Goal: Information Seeking & Learning: Check status

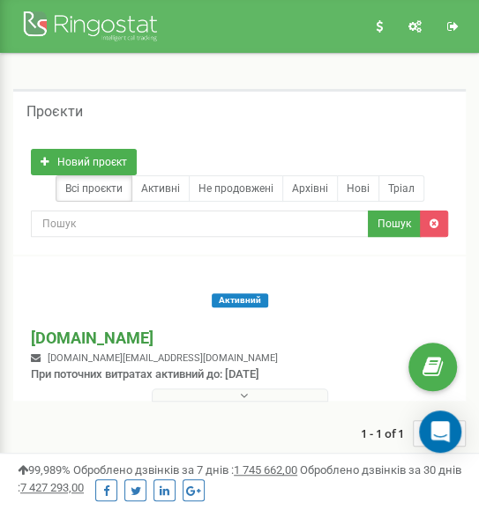
click at [112, 336] on p "[DOMAIN_NAME]" at bounding box center [154, 338] width 247 height 23
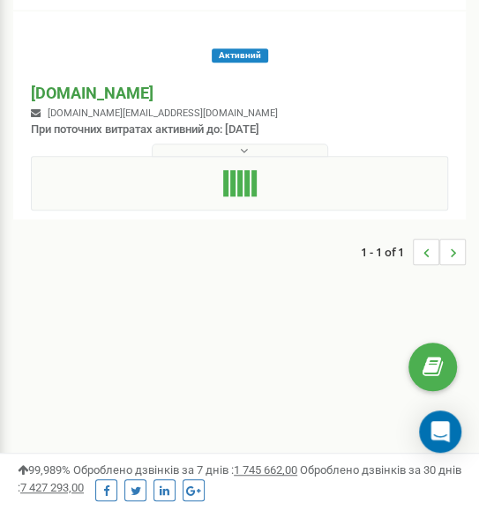
scroll to position [237, 0]
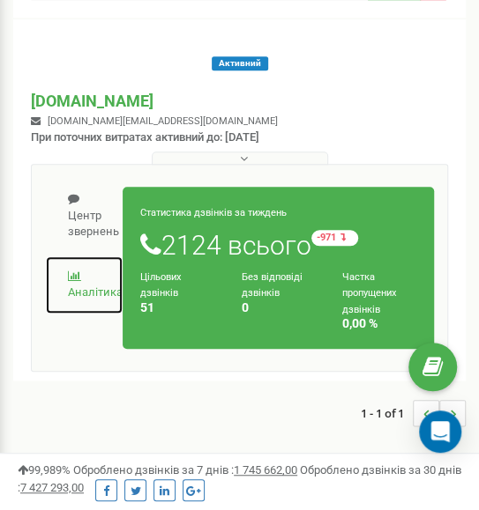
click at [93, 283] on link "Аналiтика" at bounding box center [84, 285] width 78 height 59
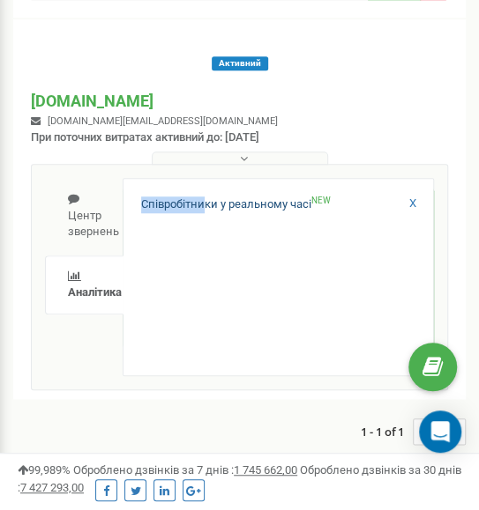
click at [208, 202] on div "Співробітники у реальному часі NEW X" at bounding box center [278, 277] width 311 height 198
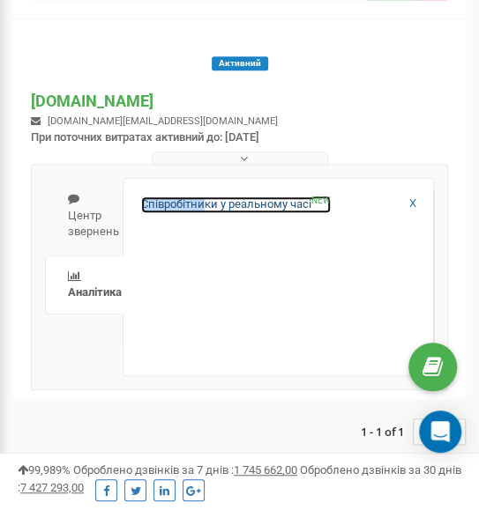
click at [208, 202] on link "Співробітники у реальному часі NEW" at bounding box center [235, 205] width 189 height 17
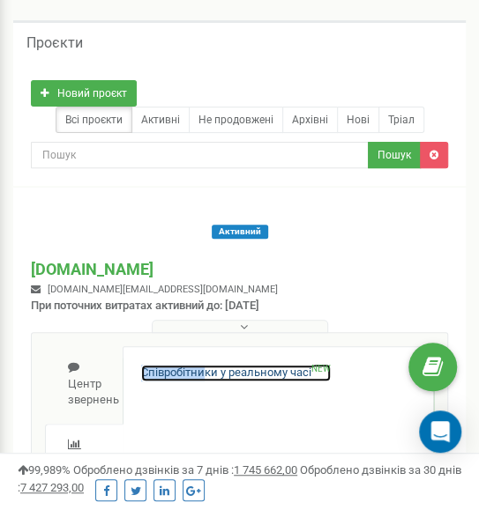
scroll to position [0, 0]
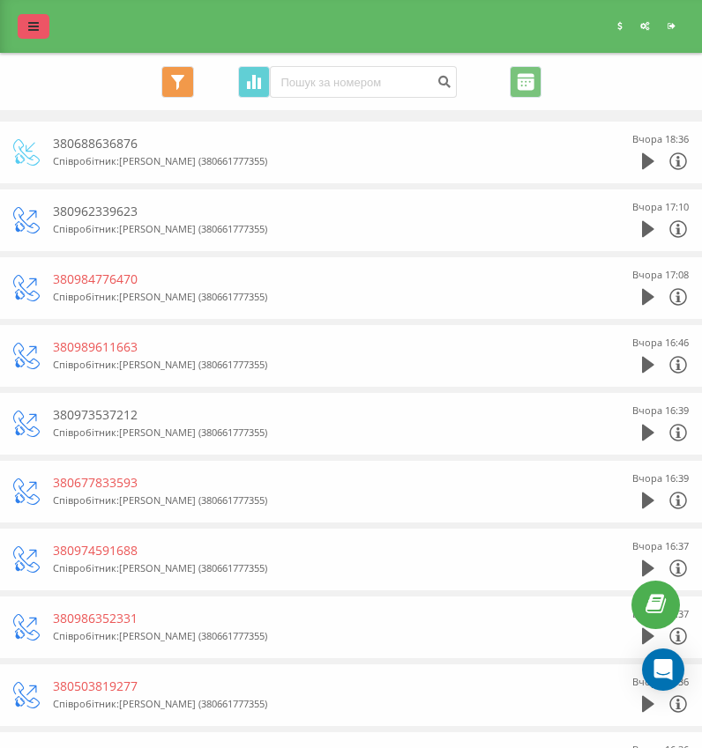
click at [32, 14] on link at bounding box center [34, 26] width 32 height 25
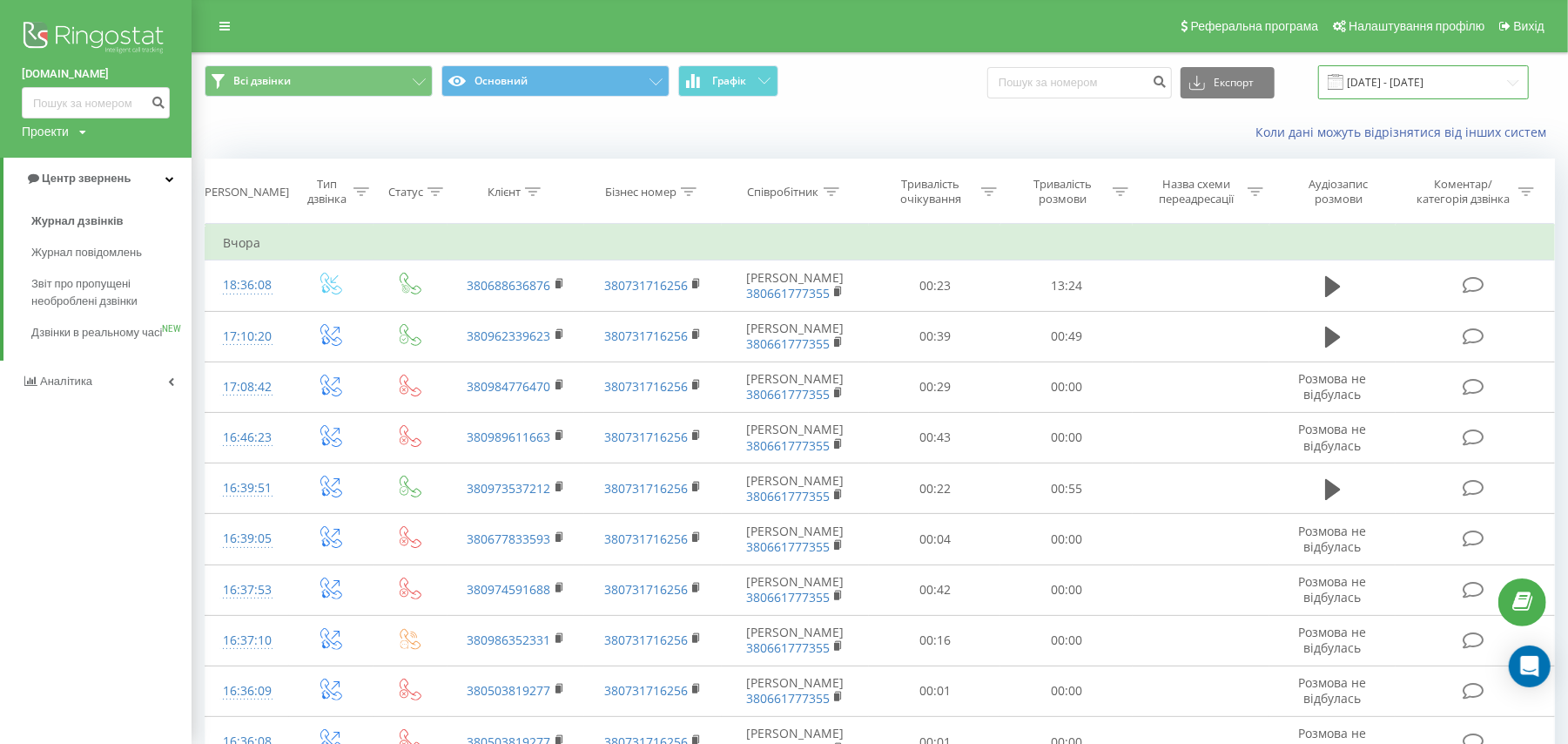
click at [709, 84] on input "[DATE] - [DATE]" at bounding box center [1423, 82] width 210 height 34
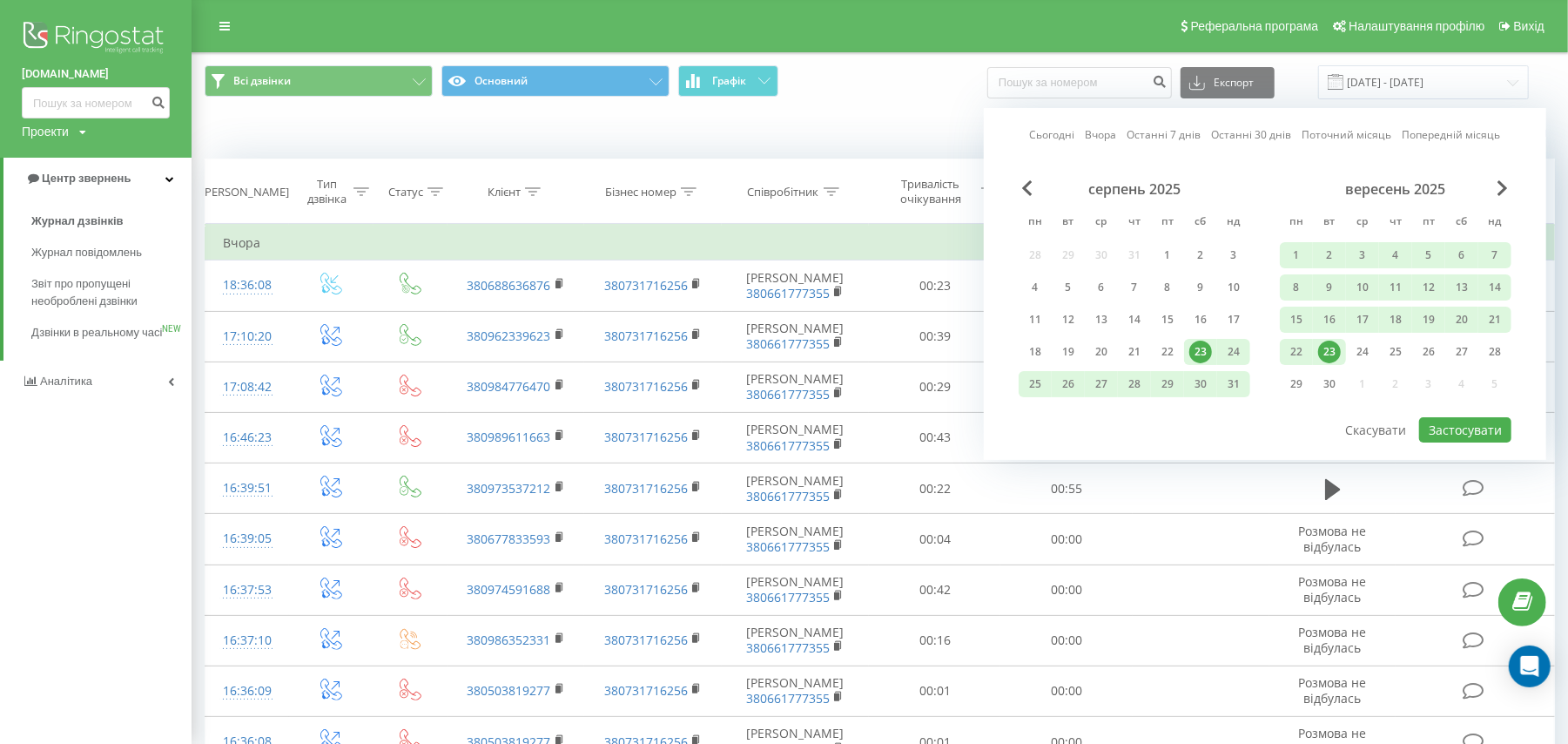
click at [709, 347] on div "23" at bounding box center [1329, 352] width 23 height 23
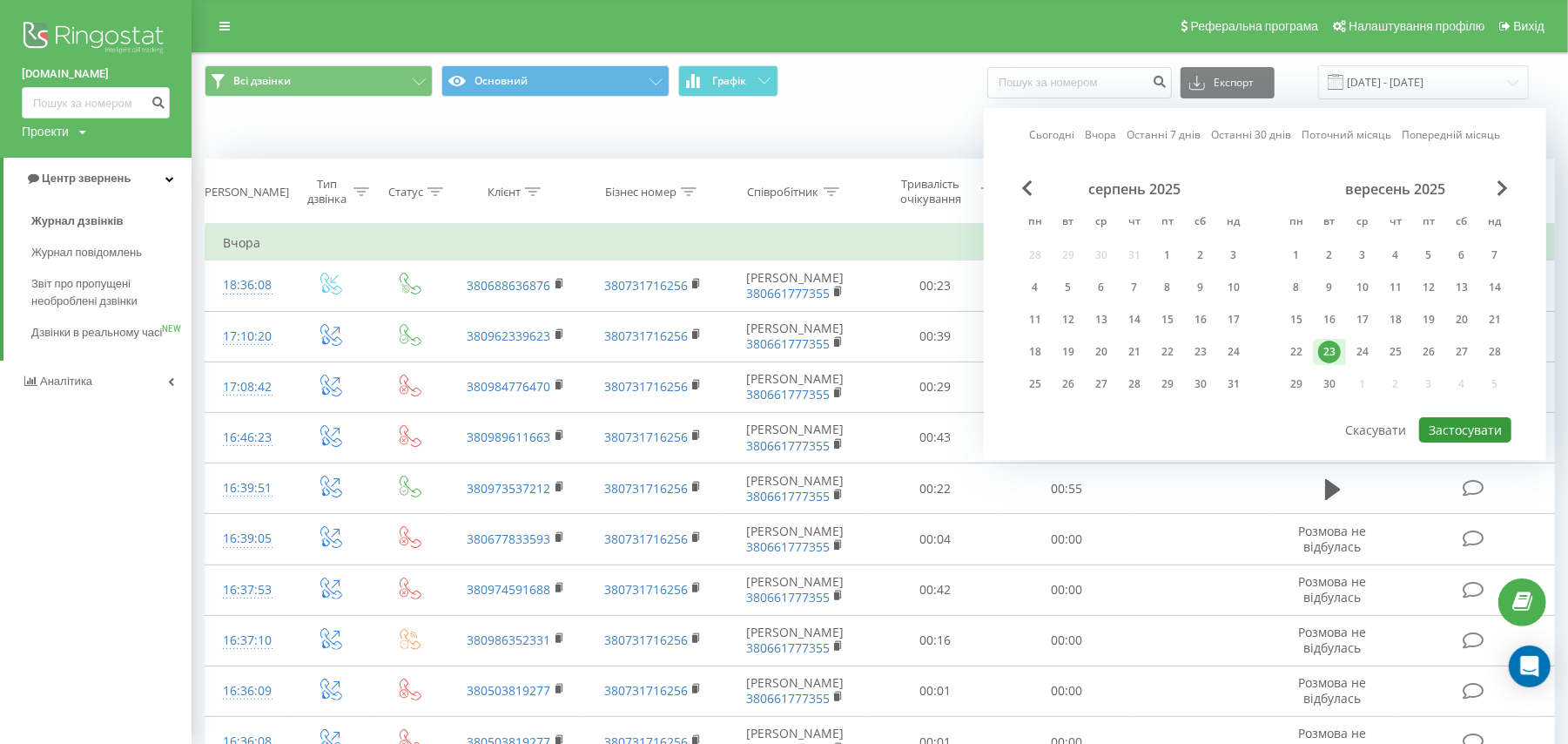
click at [709, 423] on button "Застосувати" at bounding box center [1465, 430] width 92 height 26
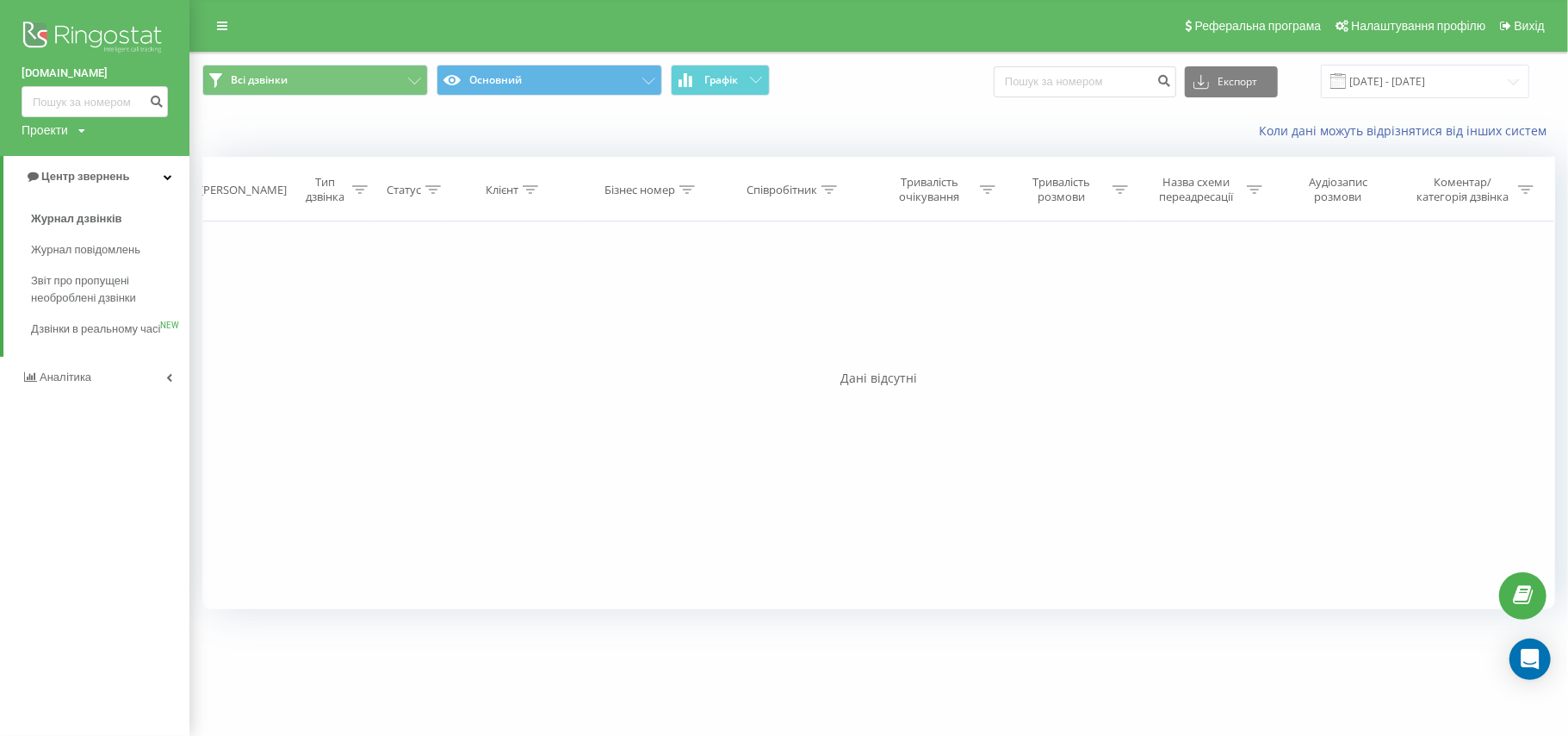
click at [701, 121] on div "Коли дані можуть відрізнятися вiд інших систем" at bounding box center [878, 131] width 1377 height 41
click at [701, 86] on input "[DATE] - [DATE]" at bounding box center [1424, 81] width 208 height 33
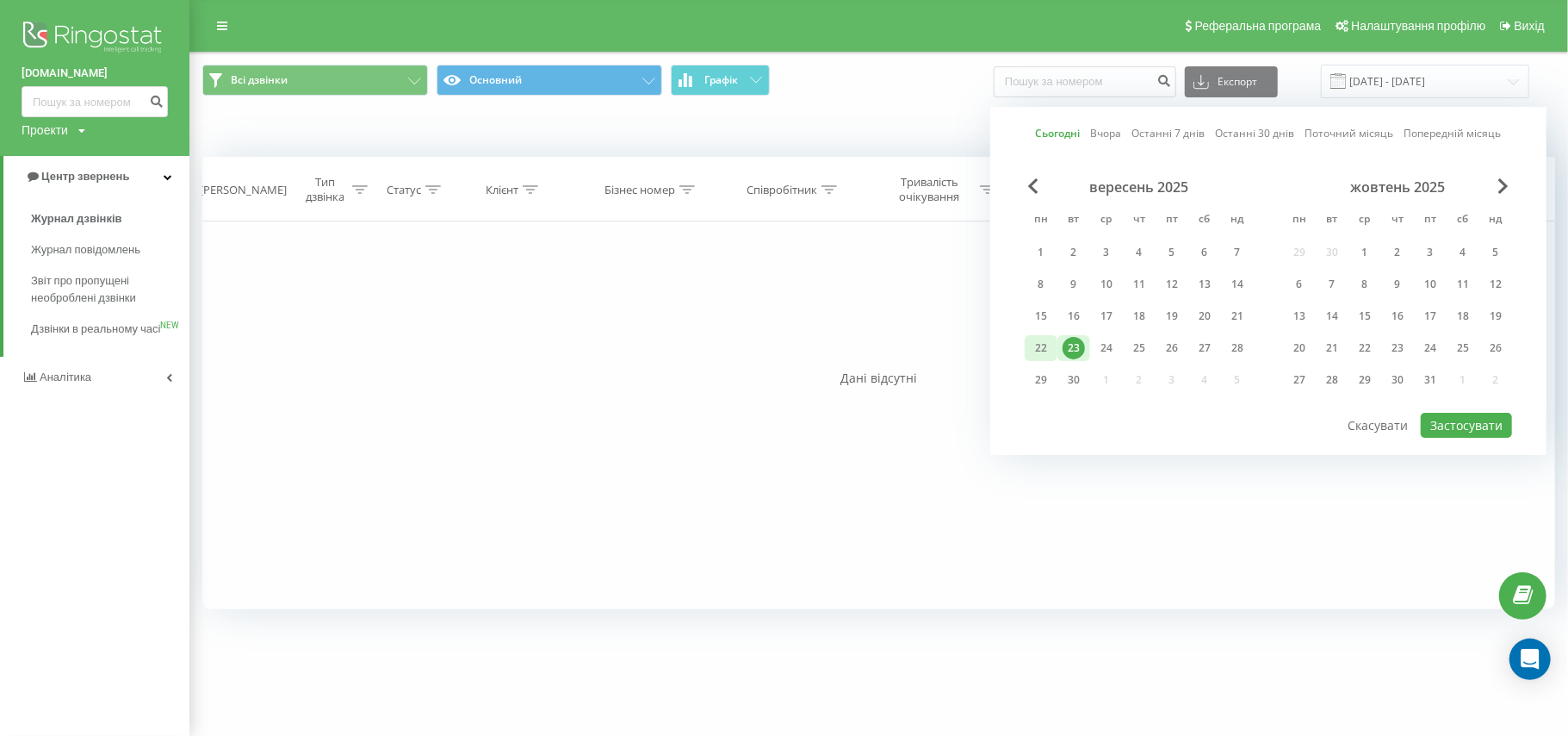
click at [701, 337] on div "22" at bounding box center [1040, 348] width 22 height 22
click at [701, 424] on button "Застосувати" at bounding box center [1465, 425] width 91 height 25
type input "[DATE] - [DATE]"
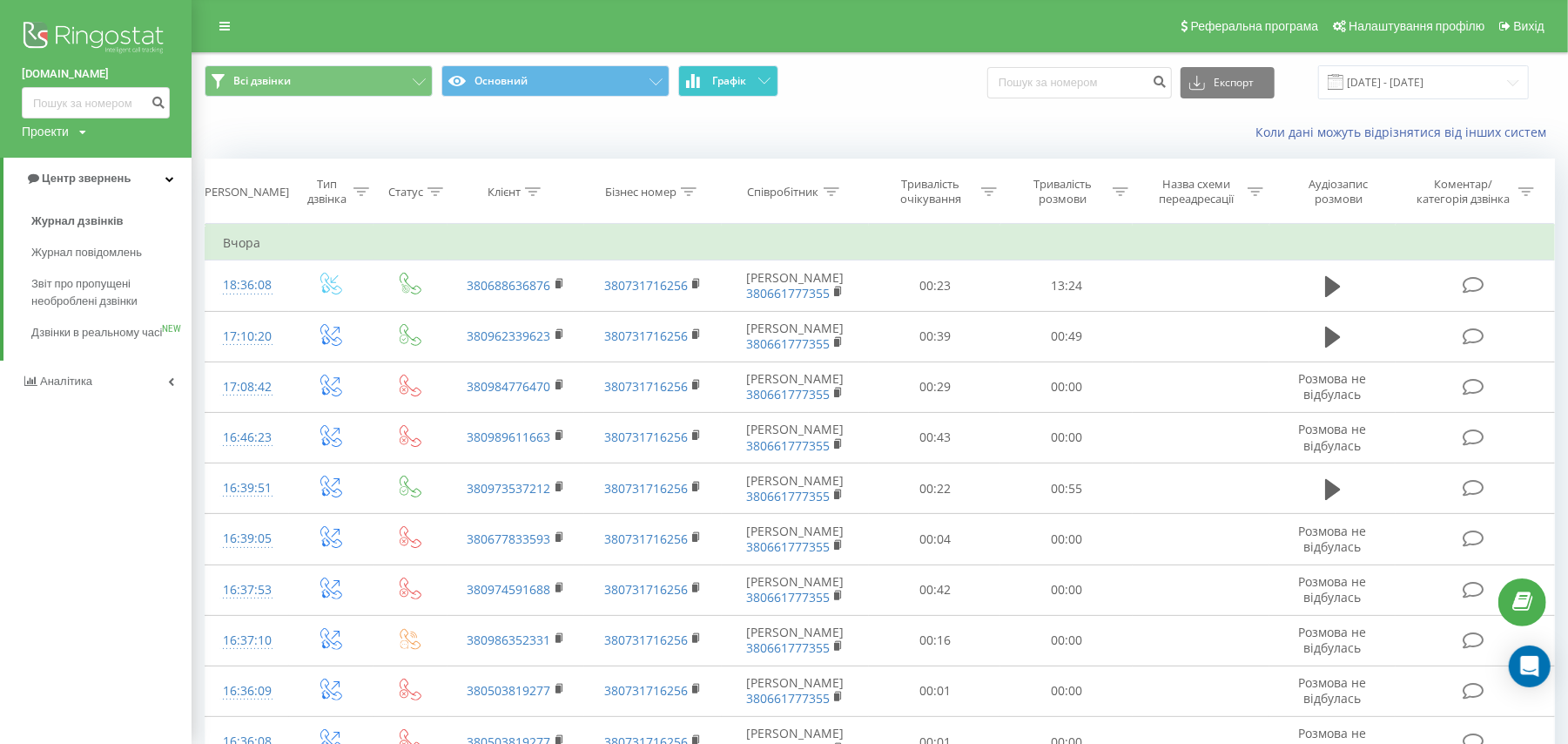
click at [709, 78] on span "Графік" at bounding box center [729, 81] width 34 height 12
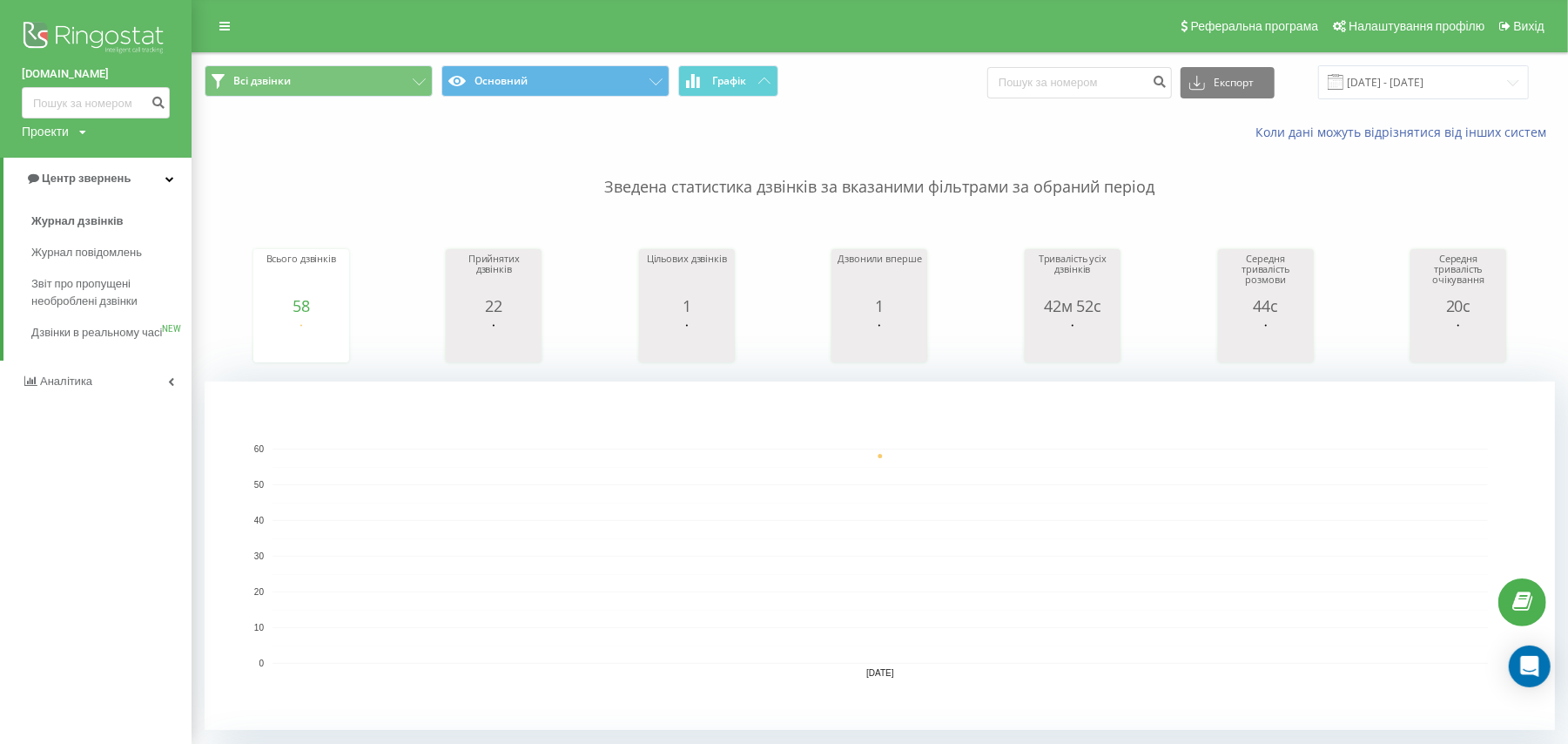
click at [284, 33] on div "Реферальна програма Налаштування профілю Вихід" at bounding box center [784, 26] width 1568 height 52
click at [179, 402] on link "Аналiтика" at bounding box center [96, 381] width 192 height 41
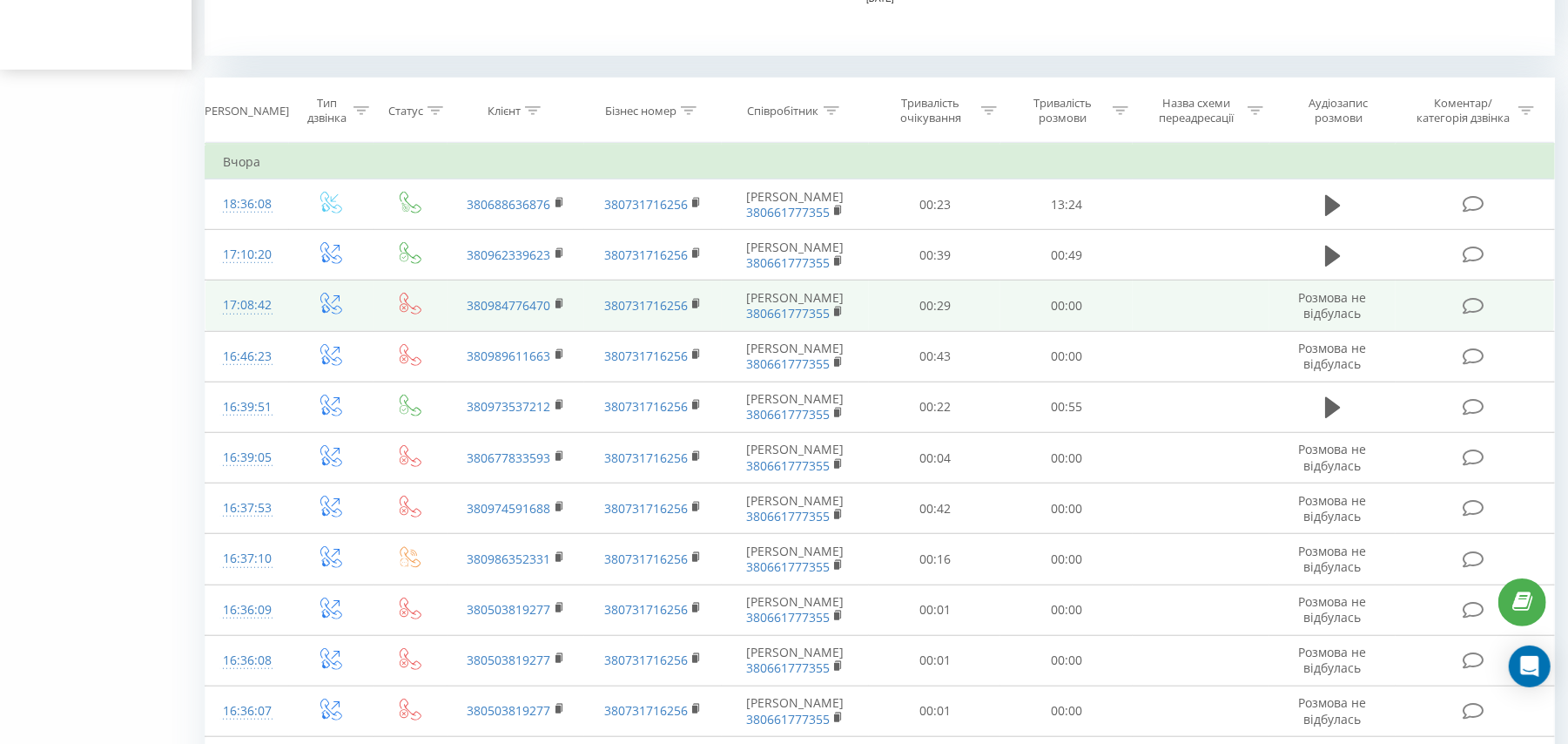
scroll to position [664, 0]
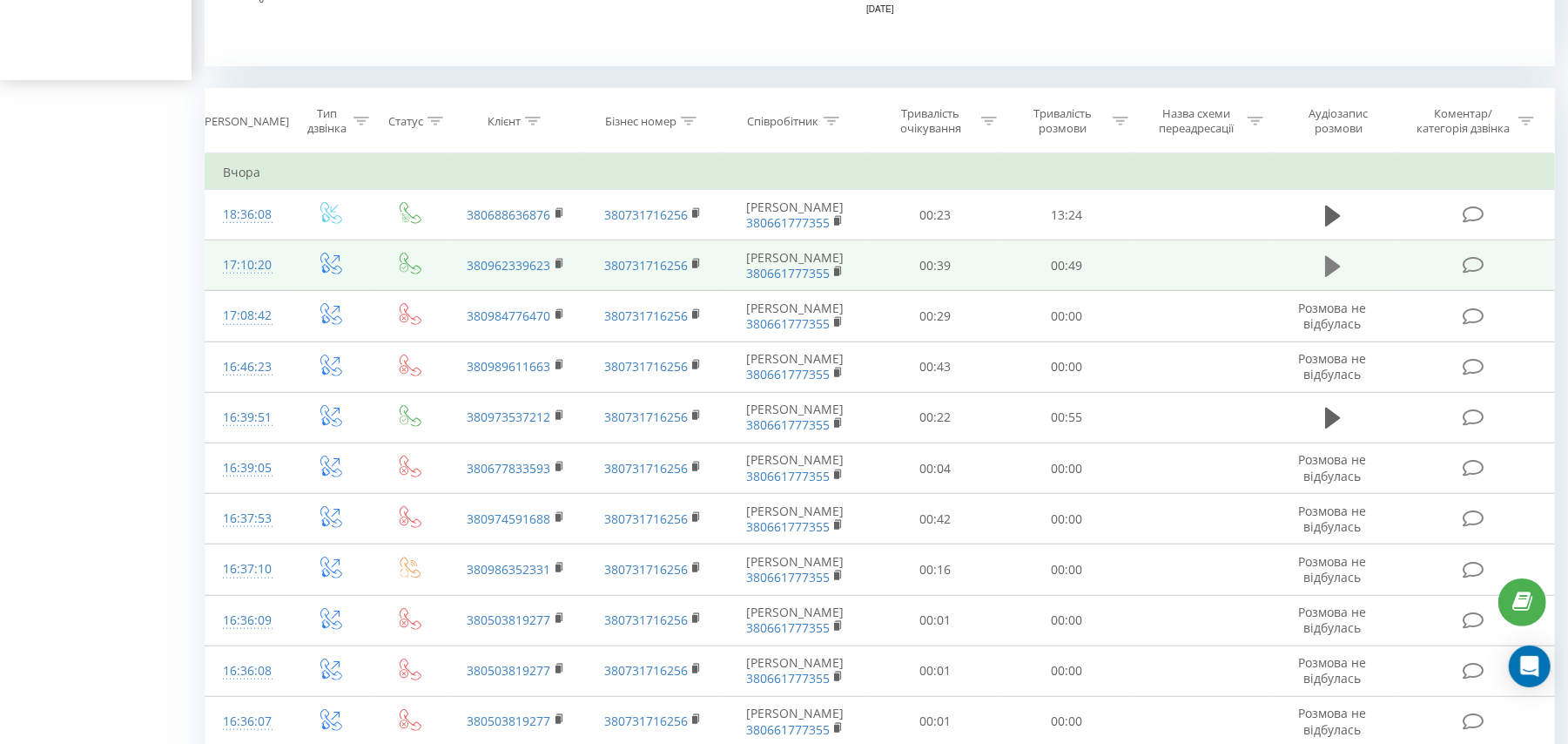
click at [709, 277] on icon at bounding box center [1333, 266] width 16 height 21
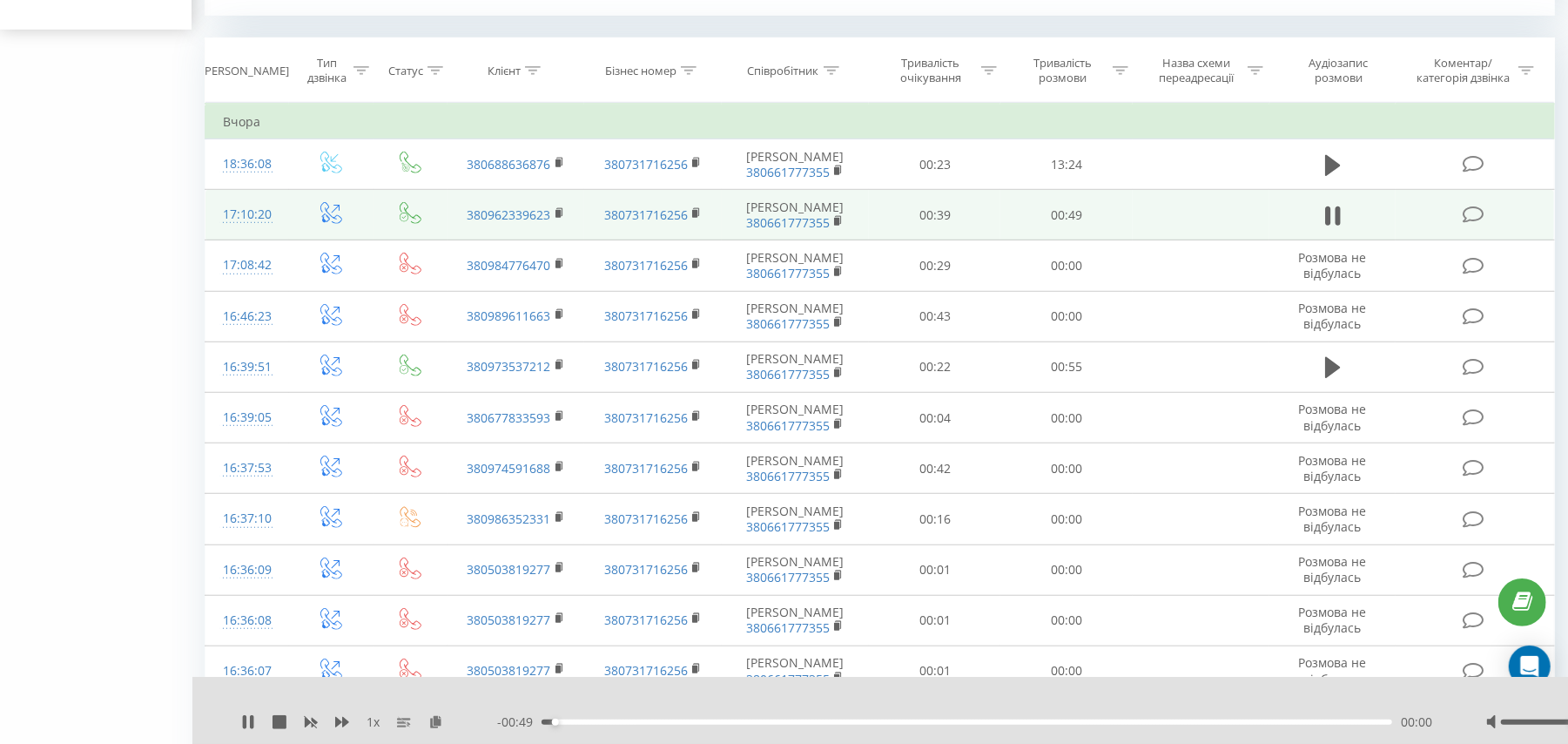
scroll to position [718, 0]
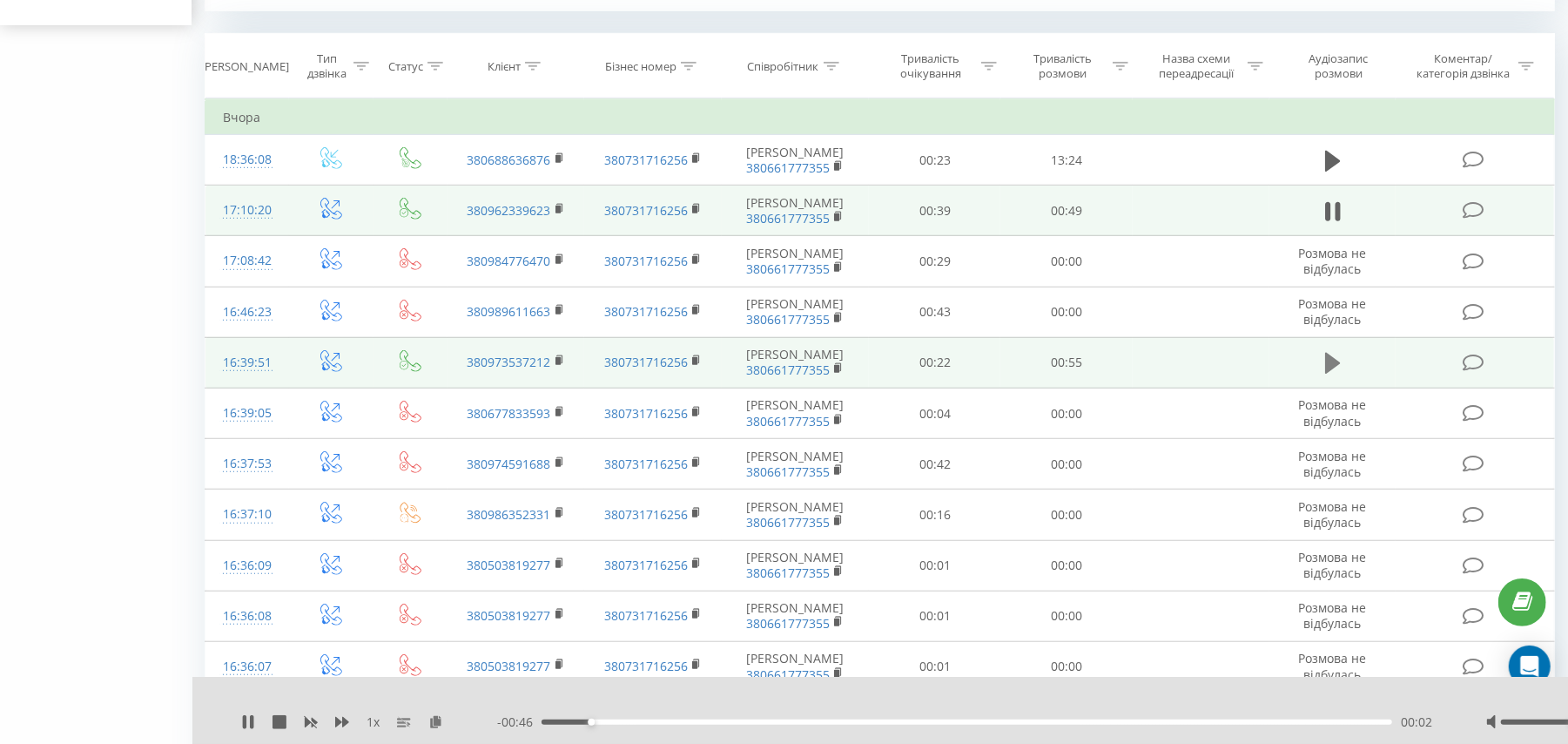
click at [709, 373] on icon at bounding box center [1333, 363] width 16 height 21
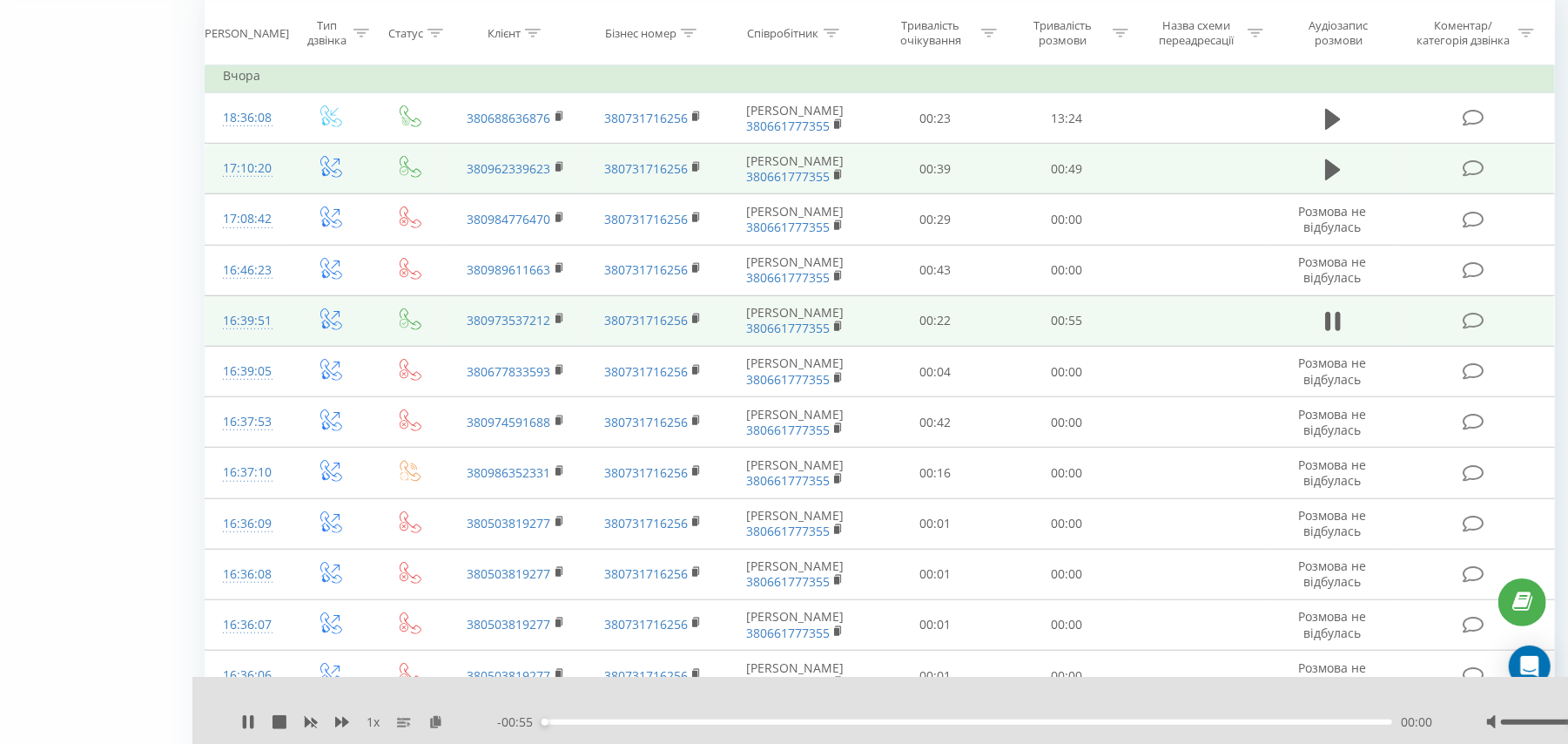
scroll to position [765, 0]
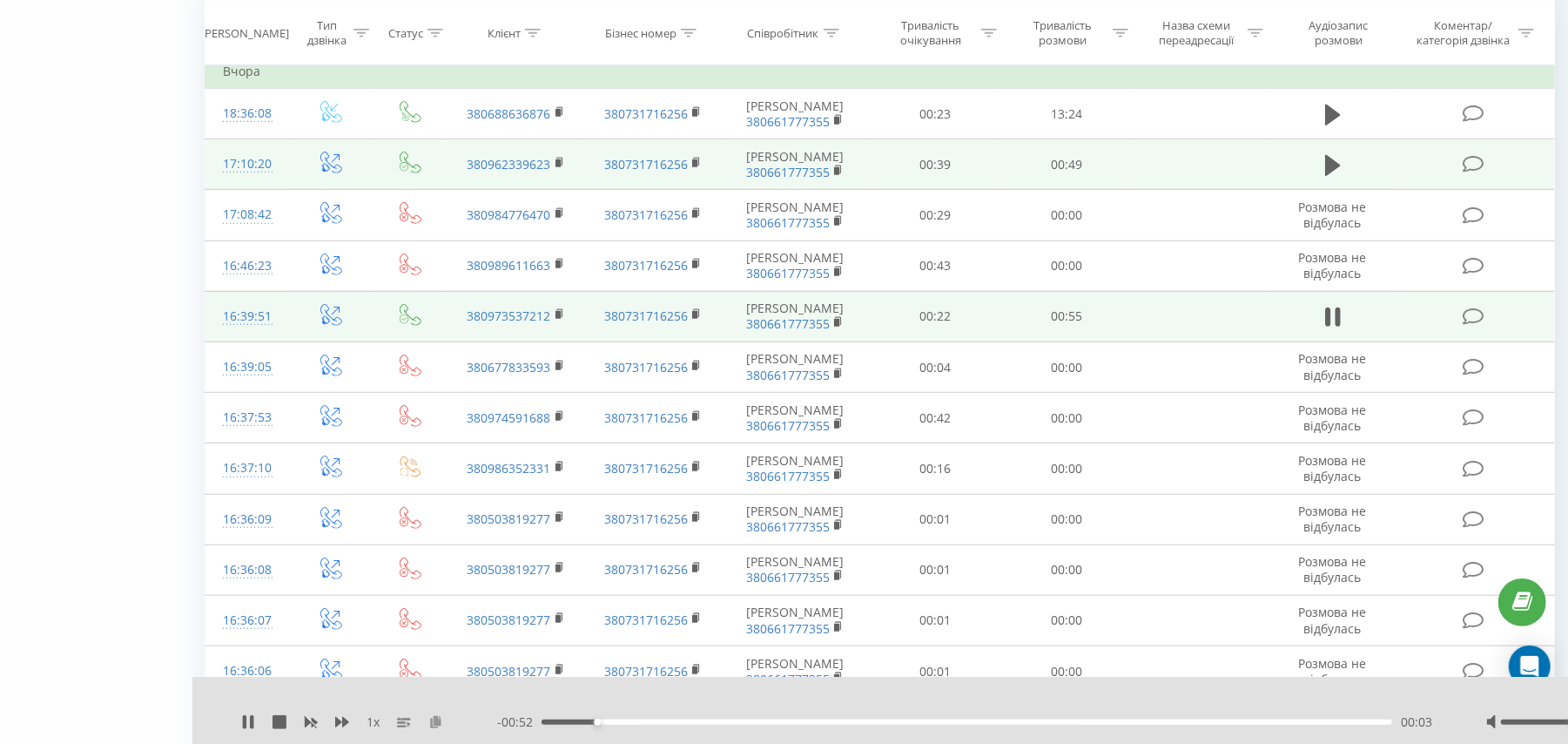
click at [439, 726] on icon at bounding box center [436, 721] width 15 height 12
click at [242, 722] on icon at bounding box center [248, 722] width 14 height 14
